Goal: Book appointment/travel/reservation

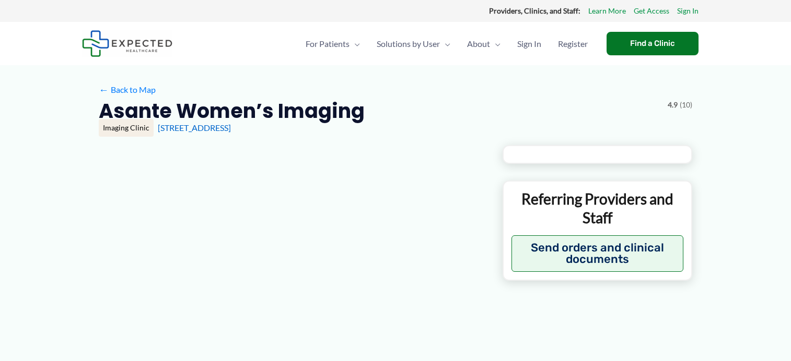
click at [239, 124] on div "Asante Women’s Imaging 4.9 (10)" at bounding box center [395, 111] width 593 height 26
type input "**********"
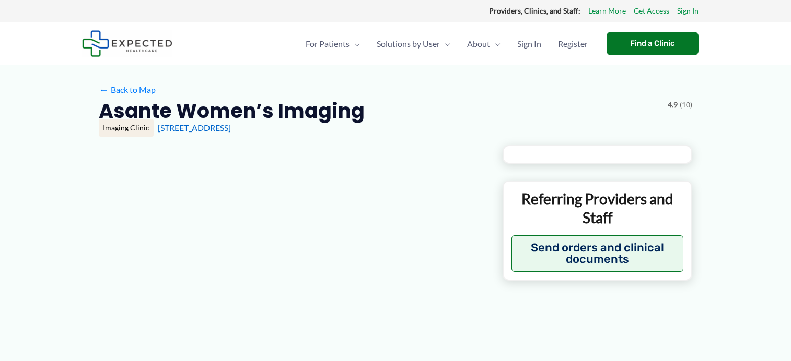
type input "**********"
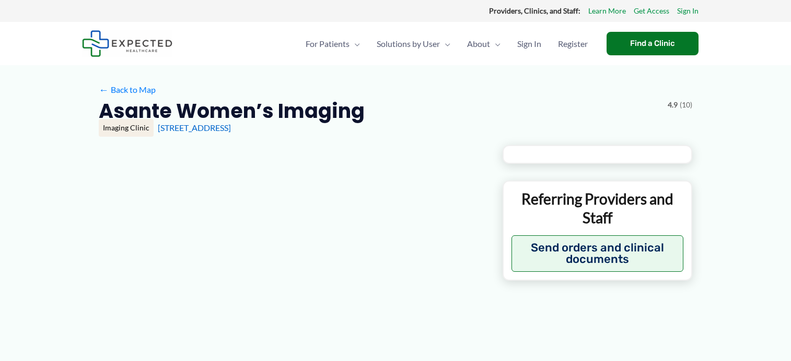
type input "**********"
